Goal: Task Accomplishment & Management: Use online tool/utility

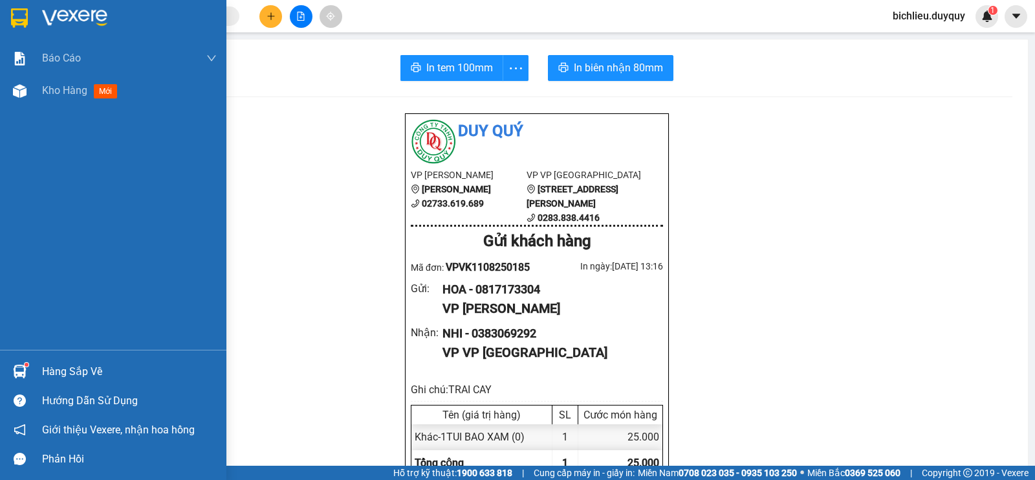
click at [0, 415] on div "Giới thiệu Vexere, nhận hoa hồng" at bounding box center [113, 429] width 226 height 29
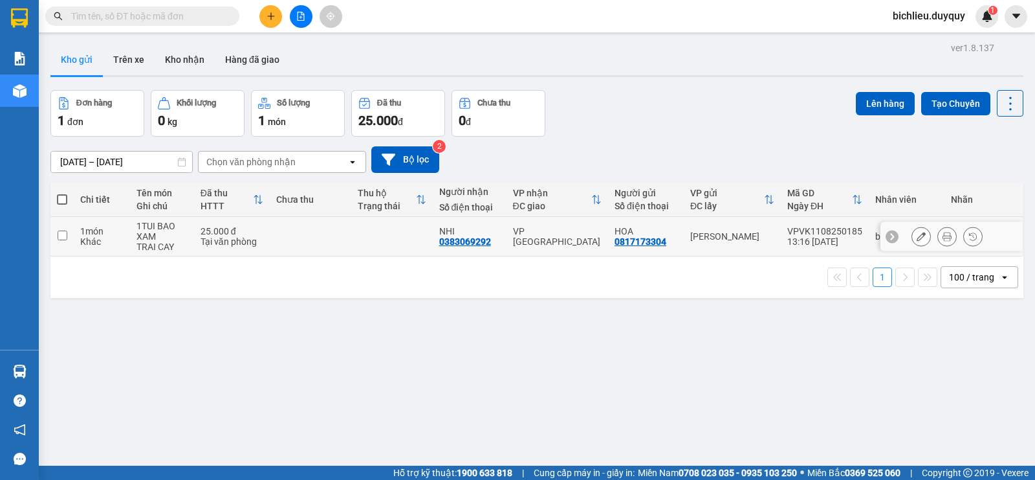
drag, startPoint x: 61, startPoint y: 236, endPoint x: 73, endPoint y: 243, distance: 13.7
click at [61, 236] on input "checkbox" at bounding box center [63, 235] width 10 height 10
checkbox input "true"
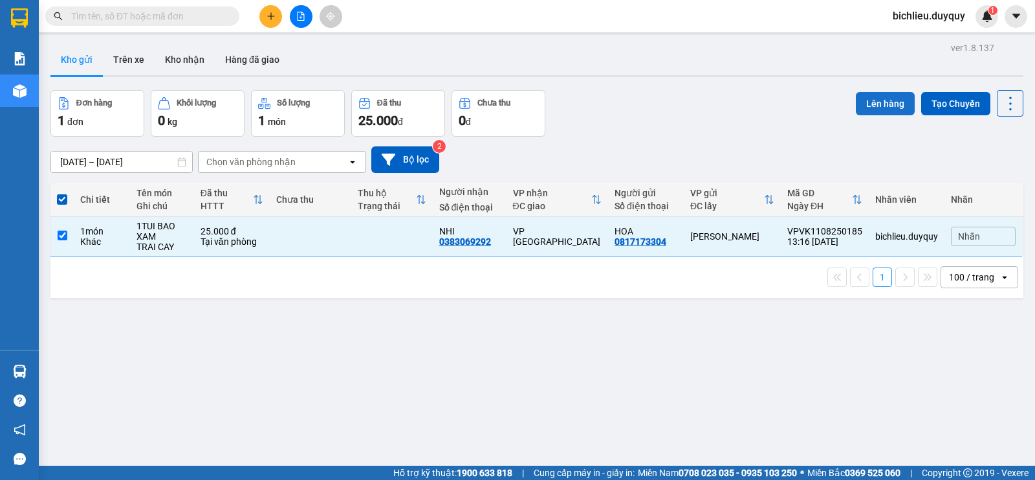
click at [856, 105] on button "Lên hàng" at bounding box center [885, 103] width 59 height 23
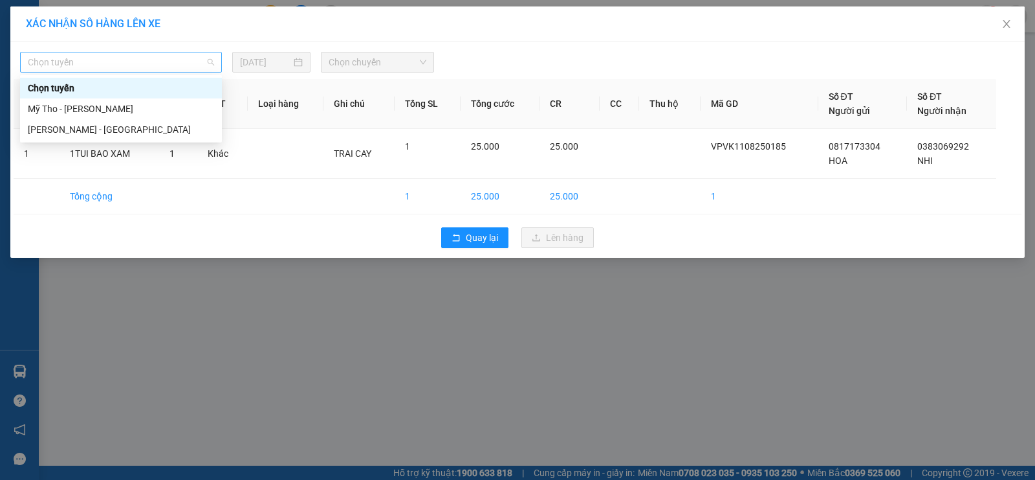
click at [96, 61] on span "Chọn tuyến" at bounding box center [121, 61] width 186 height 19
click at [103, 105] on div "Mỹ Tho - Hồ Chí Minh" at bounding box center [121, 109] width 186 height 14
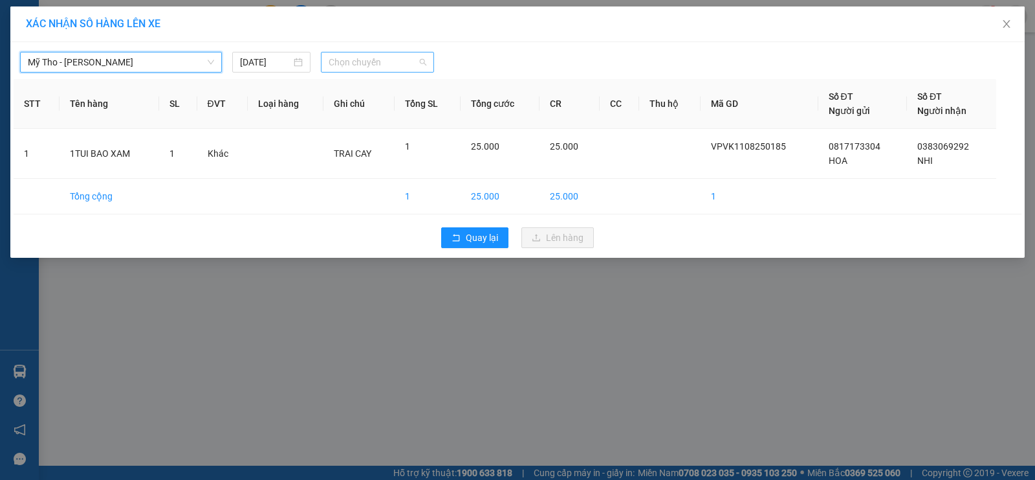
click at [386, 60] on span "Chọn chuyến" at bounding box center [378, 61] width 98 height 19
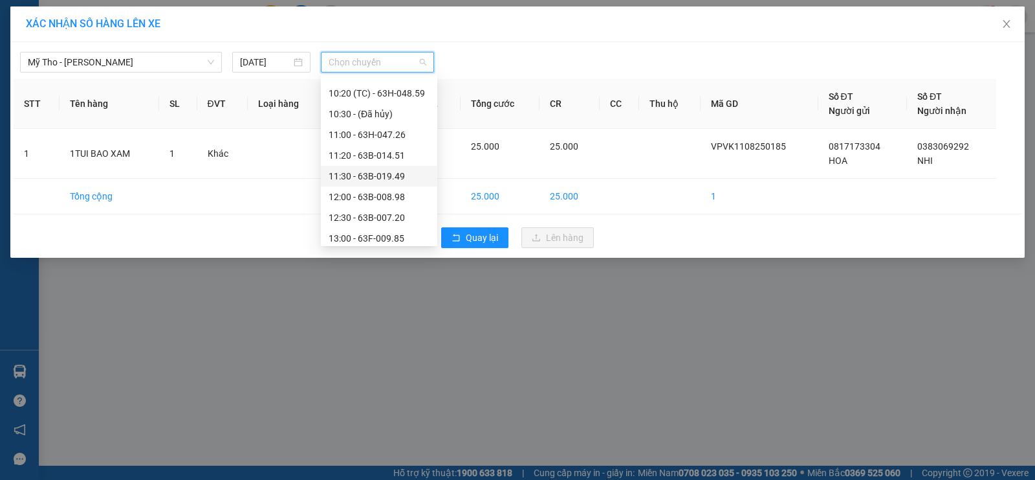
scroll to position [518, 0]
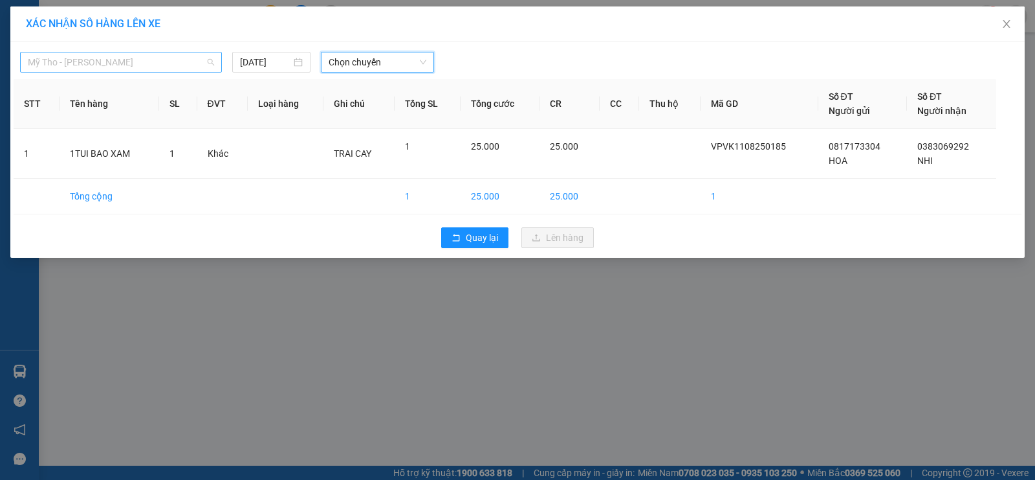
click at [144, 63] on span "Mỹ Tho - Hồ Chí Minh" at bounding box center [121, 61] width 186 height 19
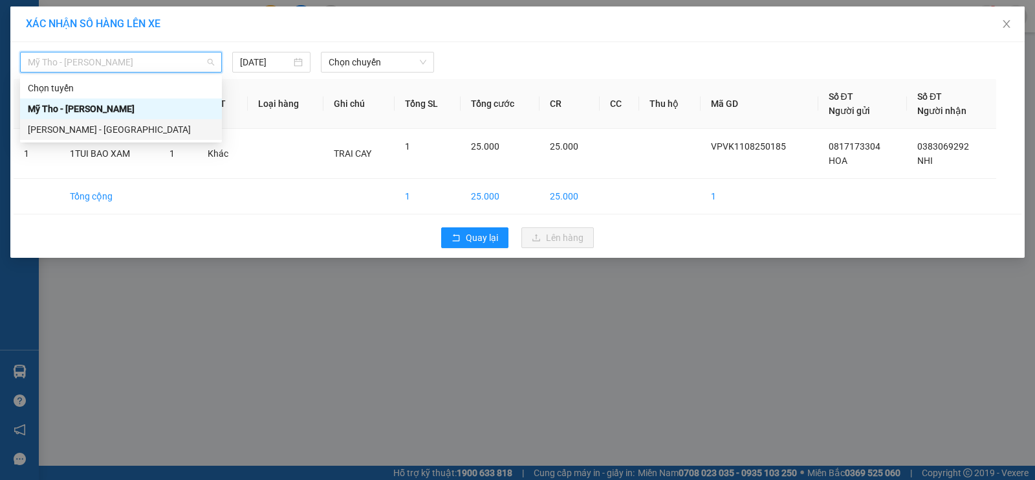
click at [124, 127] on div "Hồ Chí Minh - Mỹ Tho" at bounding box center [121, 129] width 186 height 14
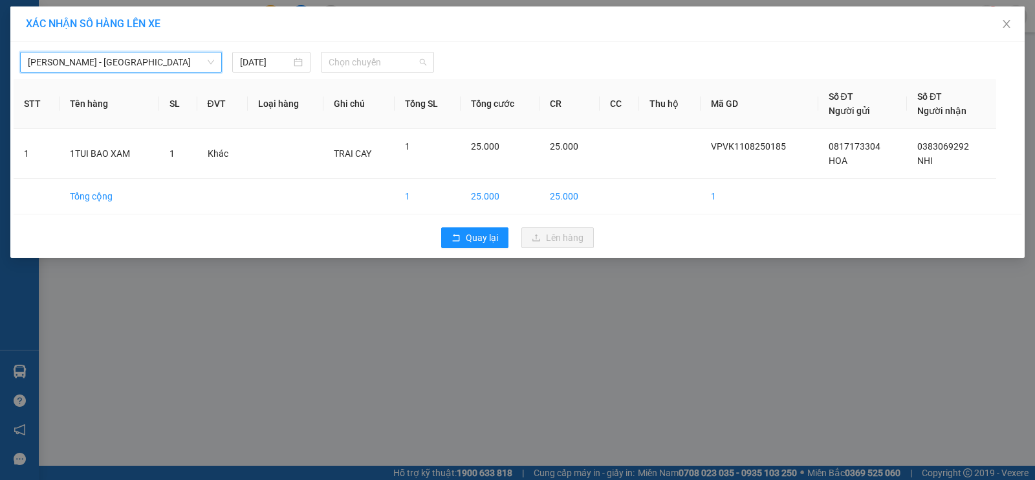
scroll to position [0, 0]
drag, startPoint x: 390, startPoint y: 64, endPoint x: 390, endPoint y: 77, distance: 12.9
click at [391, 64] on span "Chọn chuyến" at bounding box center [378, 61] width 98 height 19
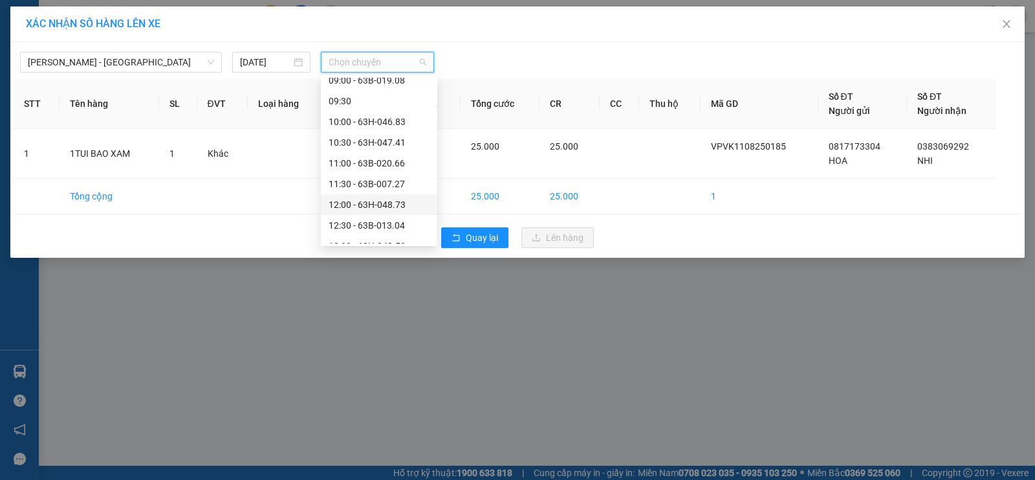
scroll to position [388, 0]
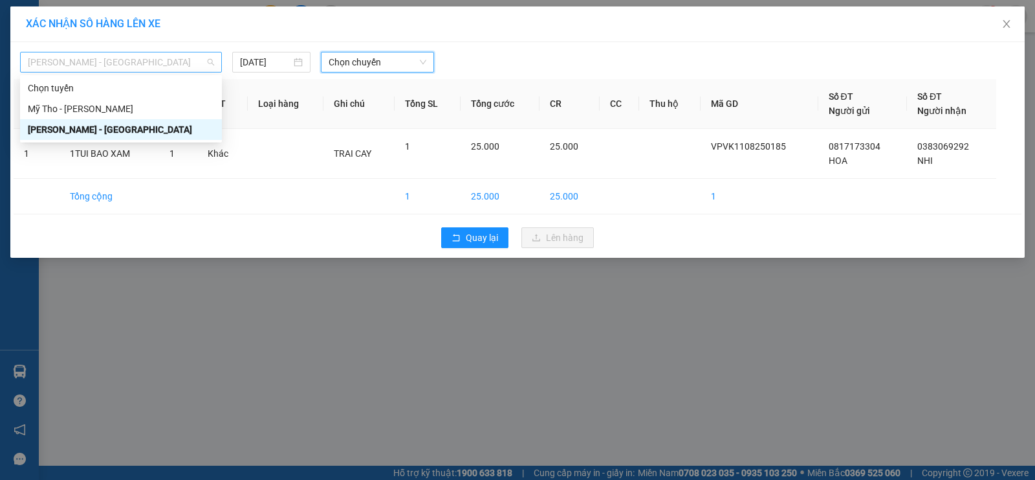
click at [124, 59] on span "Hồ Chí Minh - Mỹ Tho" at bounding box center [121, 61] width 186 height 19
click at [129, 107] on div "Mỹ Tho - Hồ Chí Minh" at bounding box center [121, 109] width 186 height 14
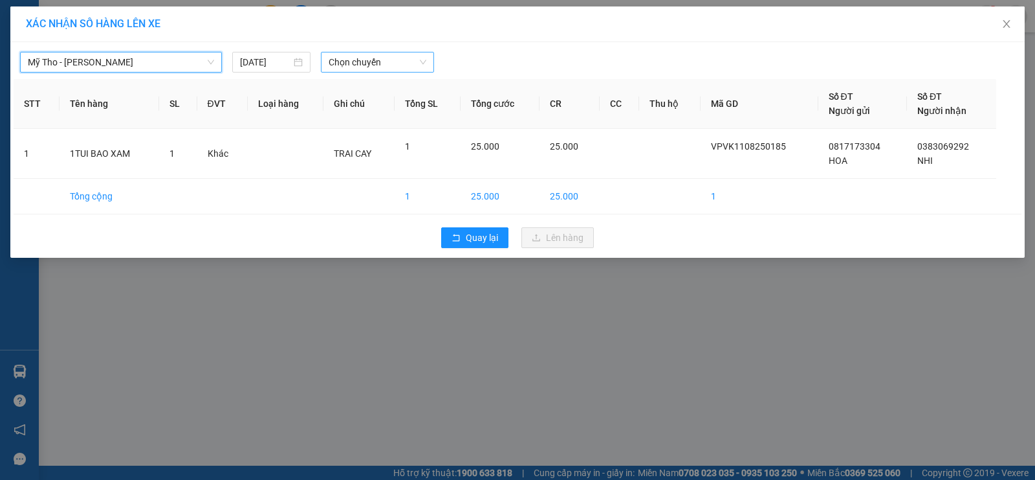
scroll to position [0, 0]
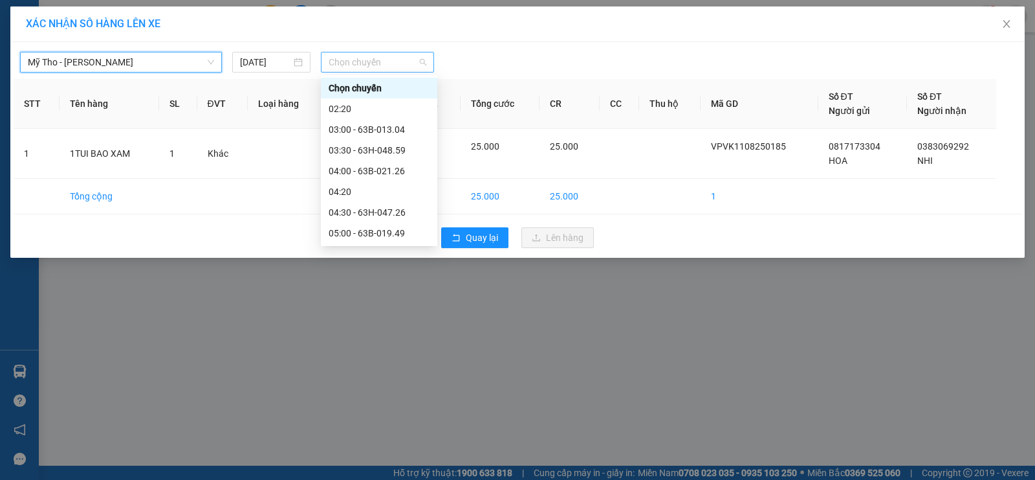
click at [399, 63] on span "Chọn chuyến" at bounding box center [378, 61] width 98 height 19
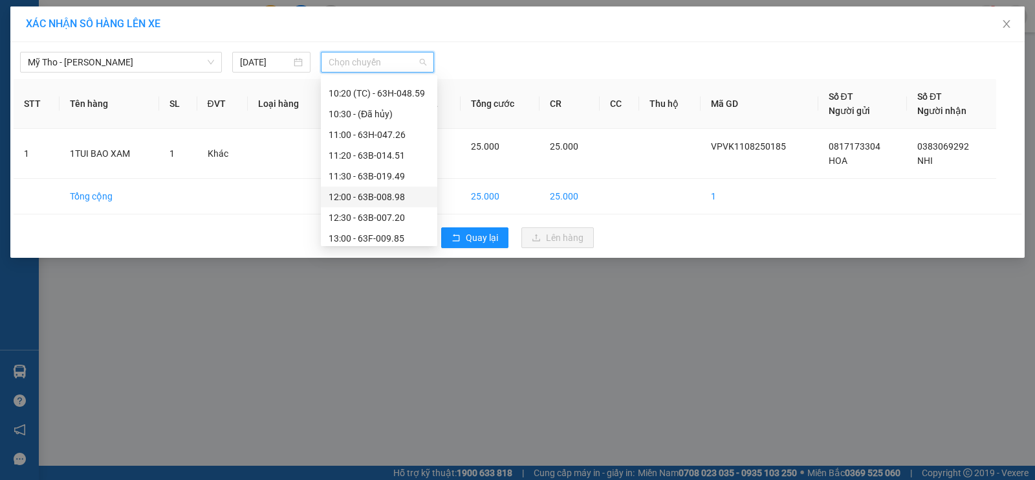
scroll to position [453, 0]
click at [356, 233] on div "14:20" at bounding box center [379, 235] width 101 height 14
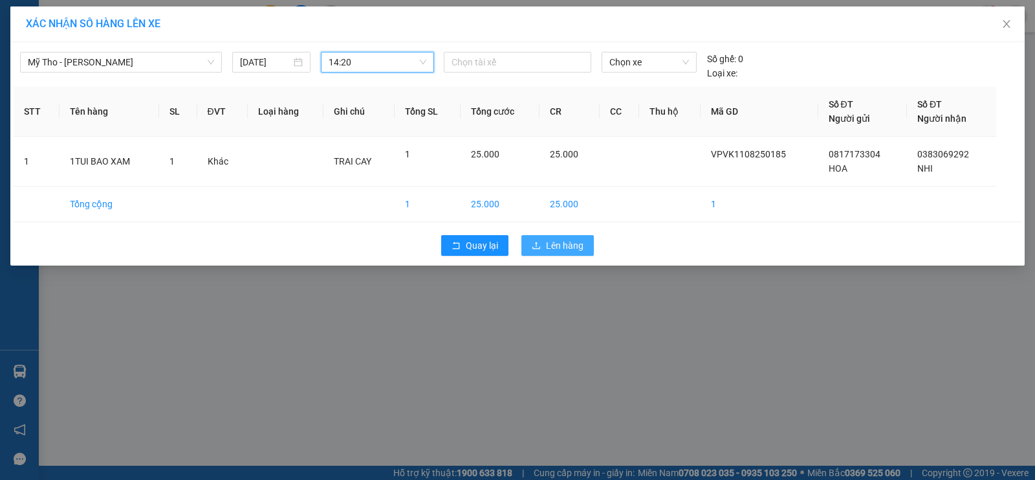
click at [570, 248] on span "Lên hàng" at bounding box center [565, 245] width 38 height 14
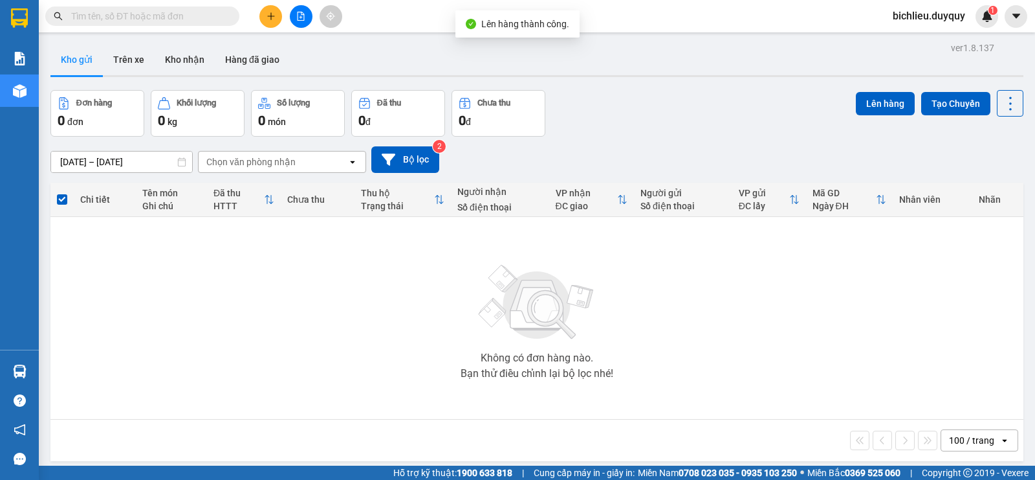
drag, startPoint x: 133, startPoint y: 61, endPoint x: 170, endPoint y: 91, distance: 47.9
click at [133, 62] on button "Trên xe" at bounding box center [129, 59] width 52 height 31
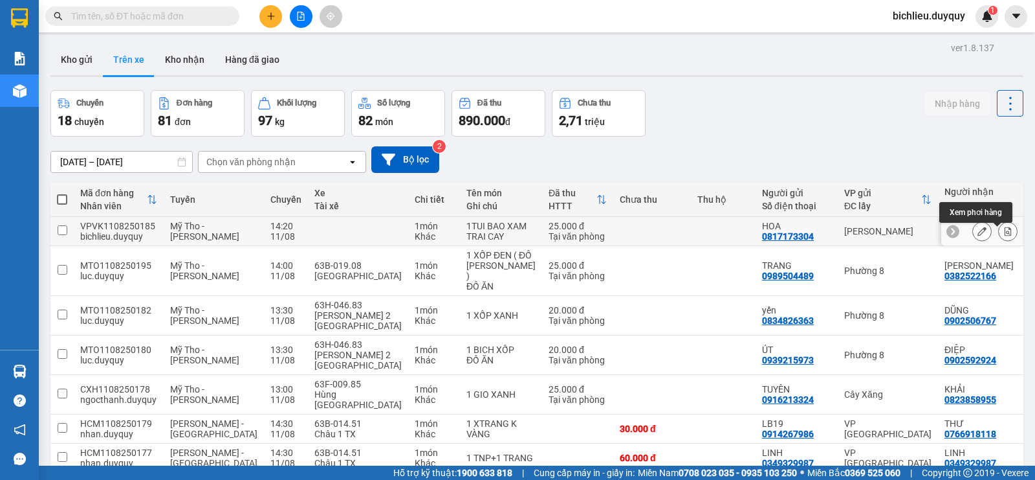
click at [999, 238] on button at bounding box center [1008, 231] width 18 height 23
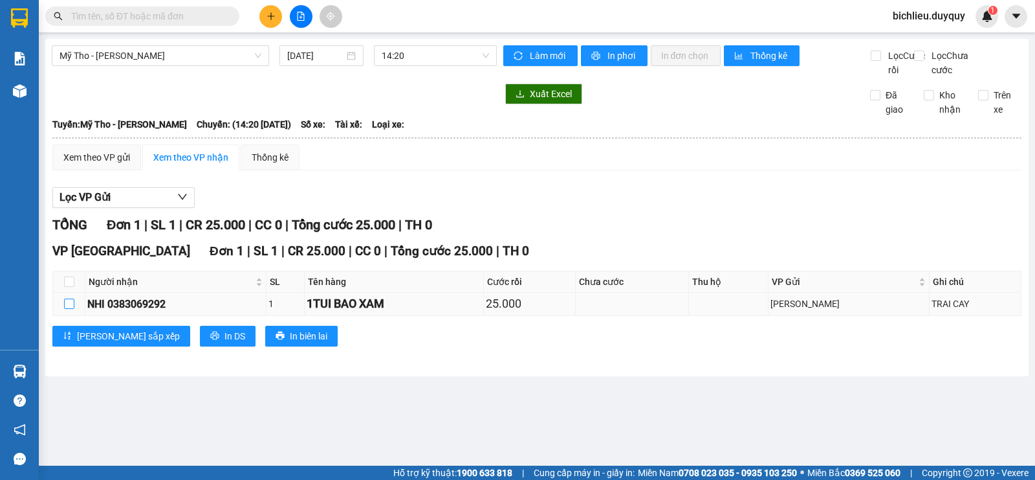
click at [66, 309] on input "checkbox" at bounding box center [69, 303] width 10 height 10
checkbox input "true"
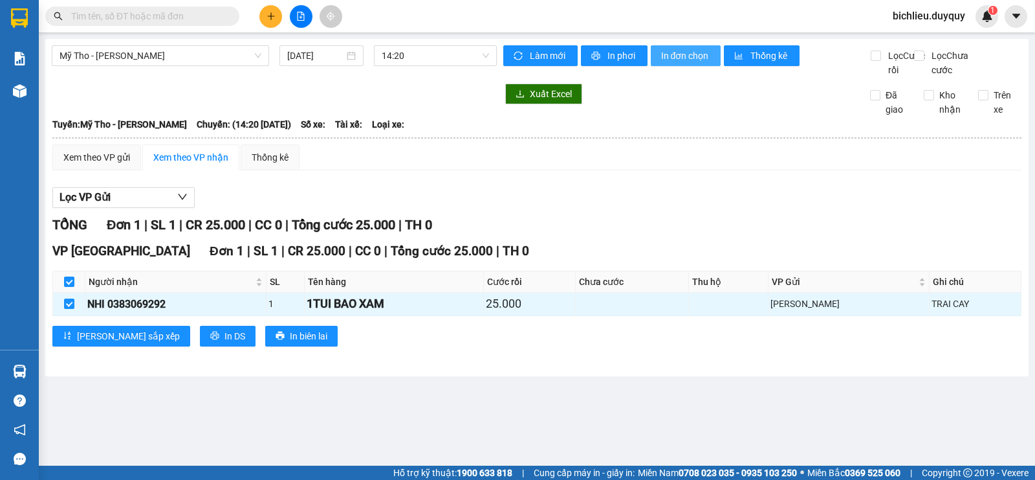
click at [698, 55] on span "In đơn chọn" at bounding box center [686, 56] width 50 height 14
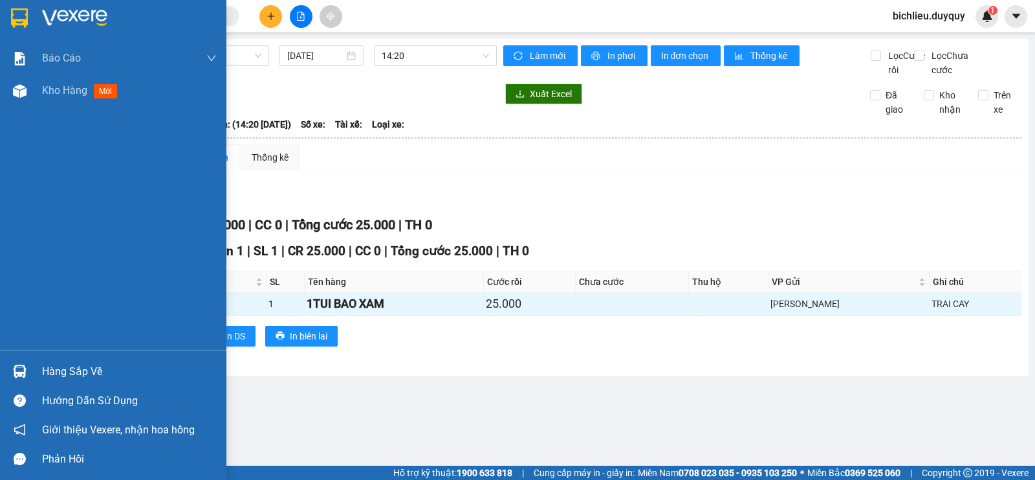
click at [23, 15] on img at bounding box center [19, 17] width 17 height 19
click at [14, 12] on img at bounding box center [19, 17] width 17 height 19
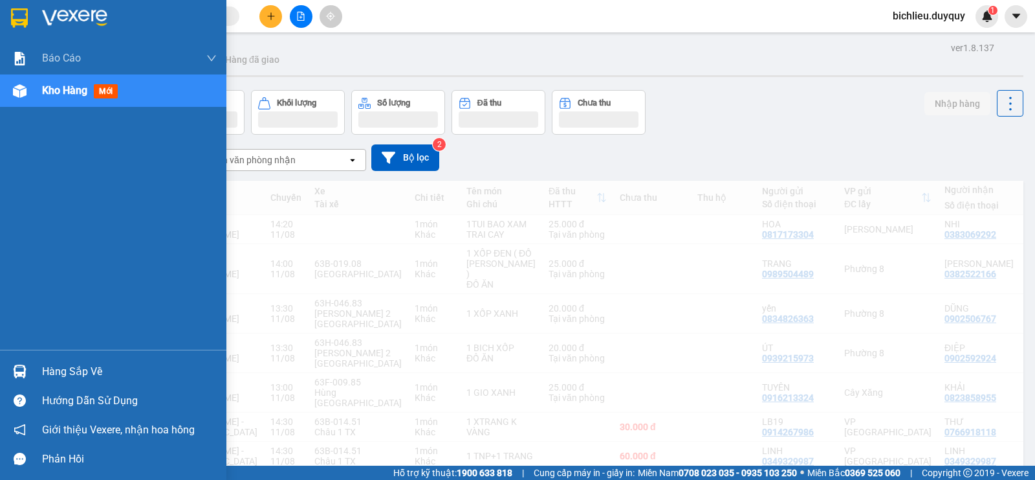
click at [22, 12] on img at bounding box center [19, 17] width 17 height 19
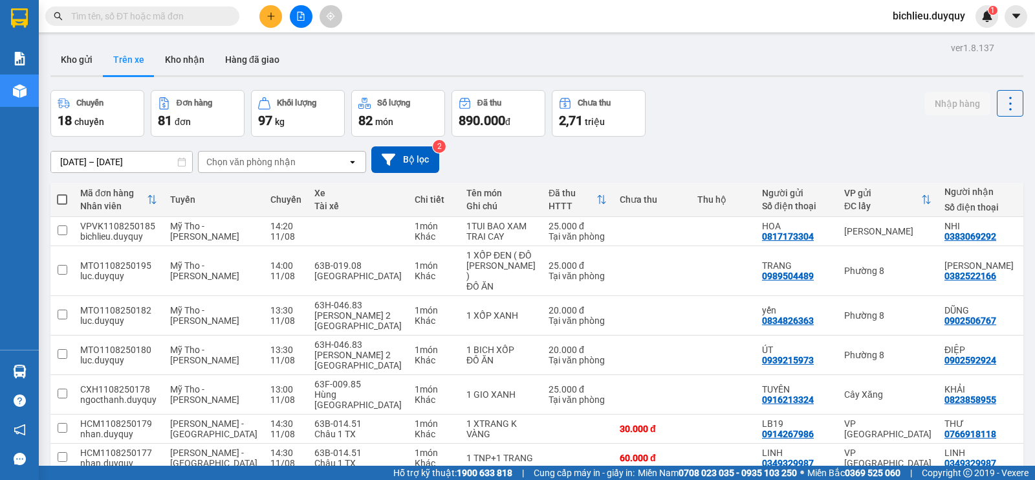
drag, startPoint x: 301, startPoint y: 159, endPoint x: 302, endPoint y: 168, distance: 9.2
click at [300, 160] on div "Chọn văn phòng nhận" at bounding box center [273, 161] width 149 height 21
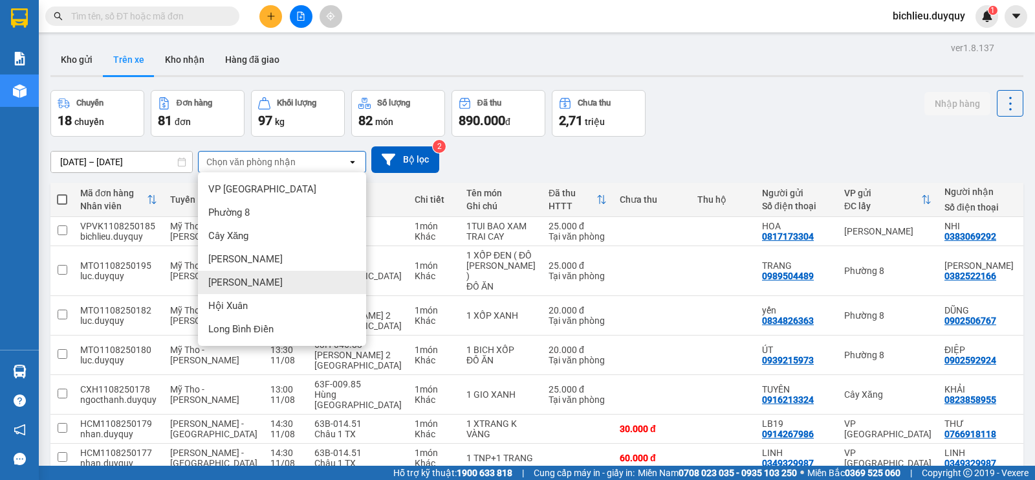
click at [253, 283] on div "[PERSON_NAME]" at bounding box center [282, 281] width 168 height 23
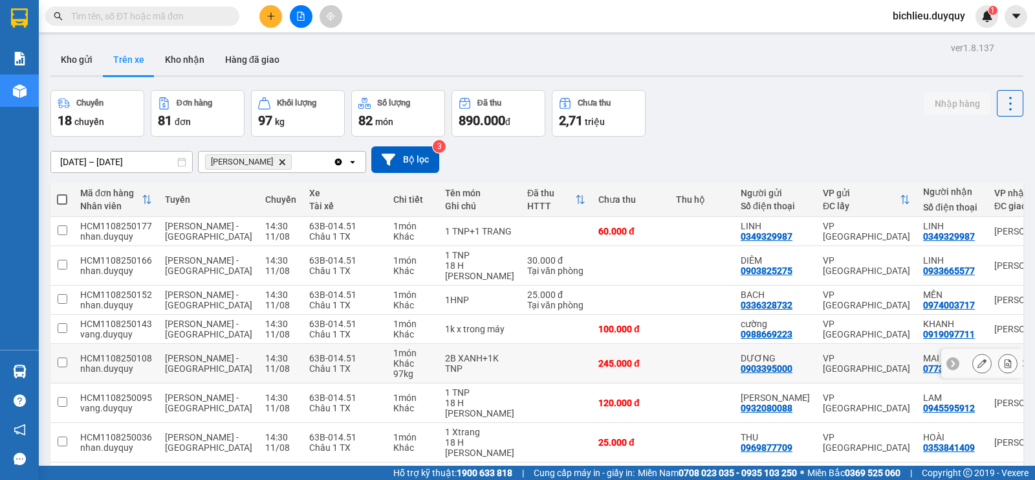
scroll to position [60, 0]
